Goal: Navigation & Orientation: Find specific page/section

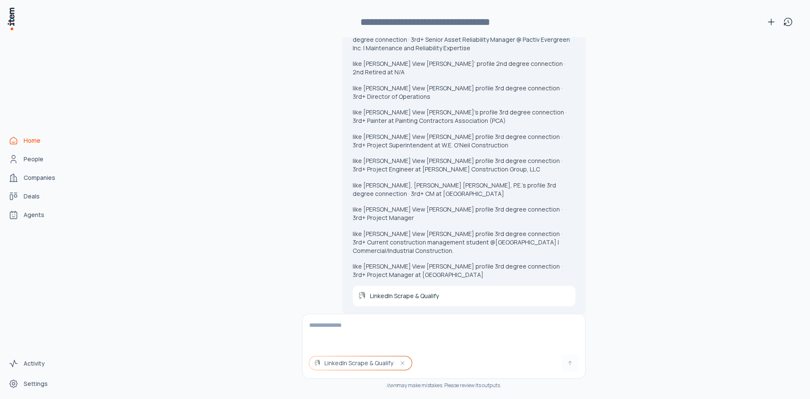
scroll to position [15798, 0]
click at [36, 157] on span "People" at bounding box center [34, 159] width 20 height 8
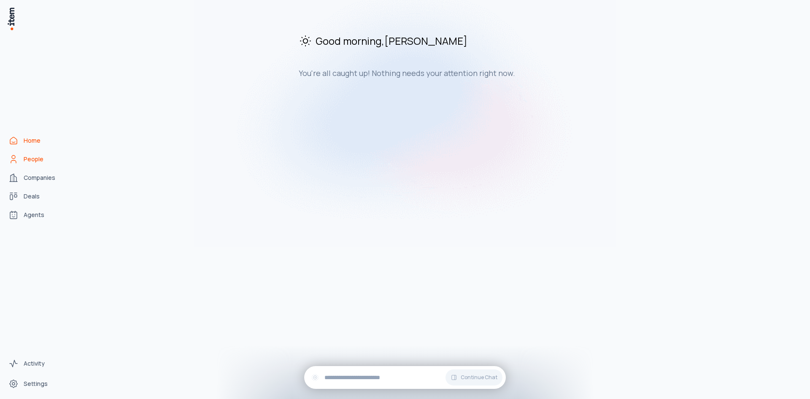
click at [43, 160] on span "People" at bounding box center [34, 159] width 20 height 8
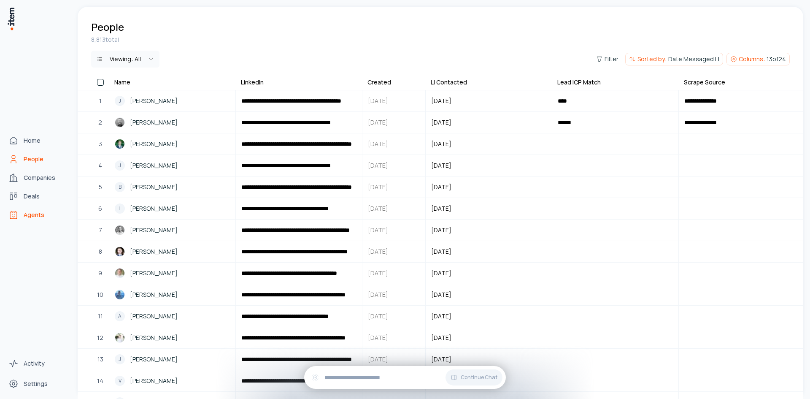
click at [22, 214] on link "Agents" at bounding box center [37, 214] width 64 height 17
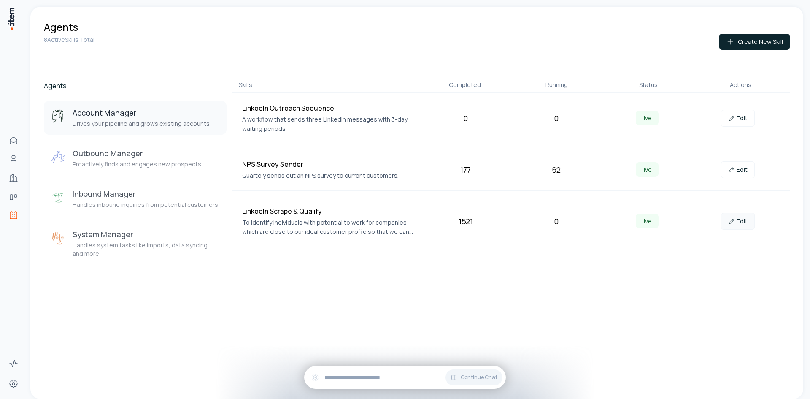
click at [735, 220] on link "Edit" at bounding box center [738, 221] width 34 height 17
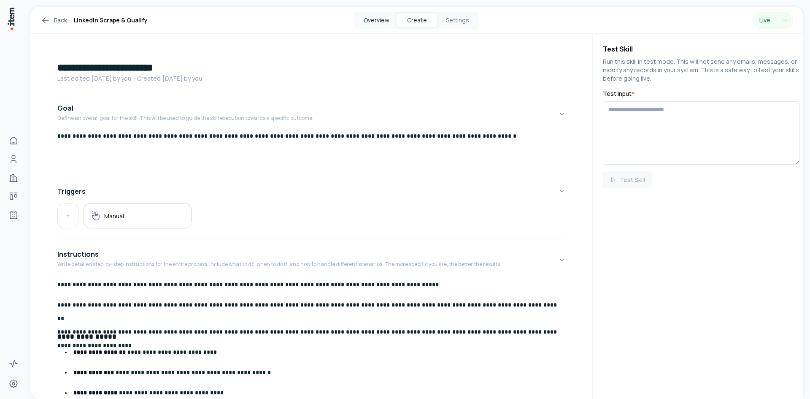
click at [384, 23] on button "Overview" at bounding box center [376, 21] width 41 height 14
